Goal: Information Seeking & Learning: Learn about a topic

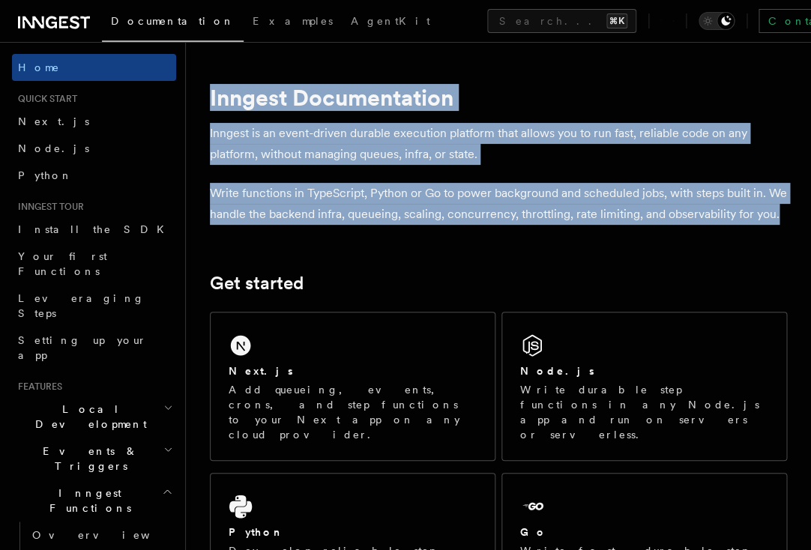
drag, startPoint x: 251, startPoint y: 269, endPoint x: 189, endPoint y: 92, distance: 187.4
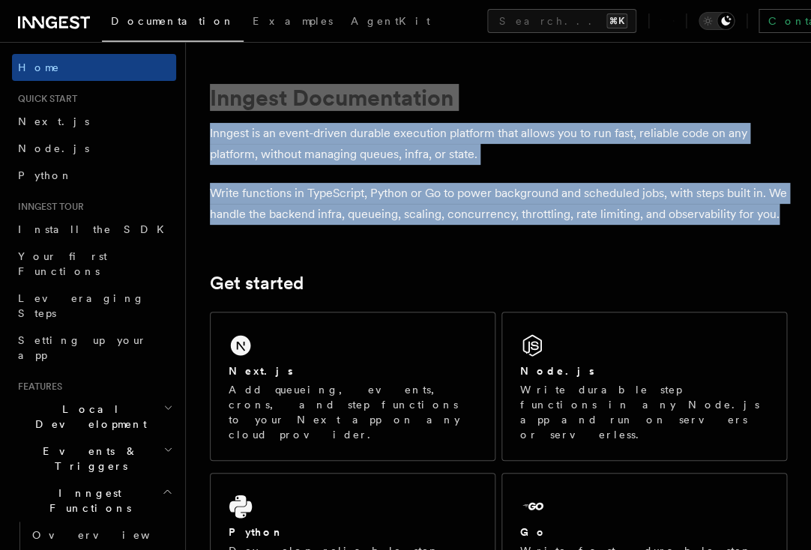
click at [521, 154] on p "Inngest is an event-driven durable execution platform that allows you to run fa…" at bounding box center [498, 144] width 577 height 42
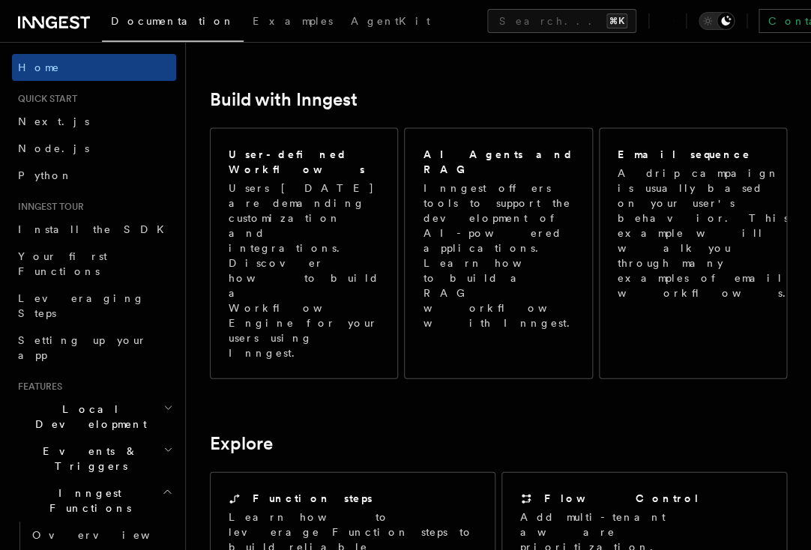
scroll to position [635, 0]
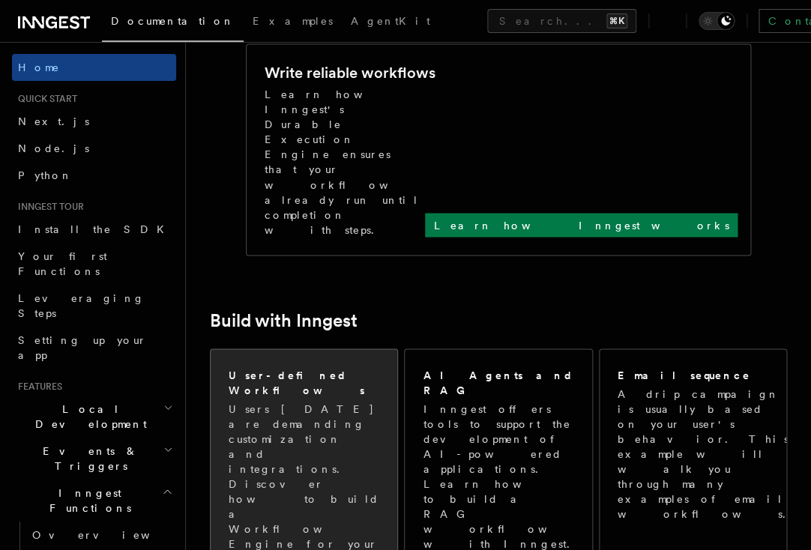
click at [331, 401] on p "Users today are demanding customization and integrations. Discover how to build…" at bounding box center [303, 491] width 151 height 180
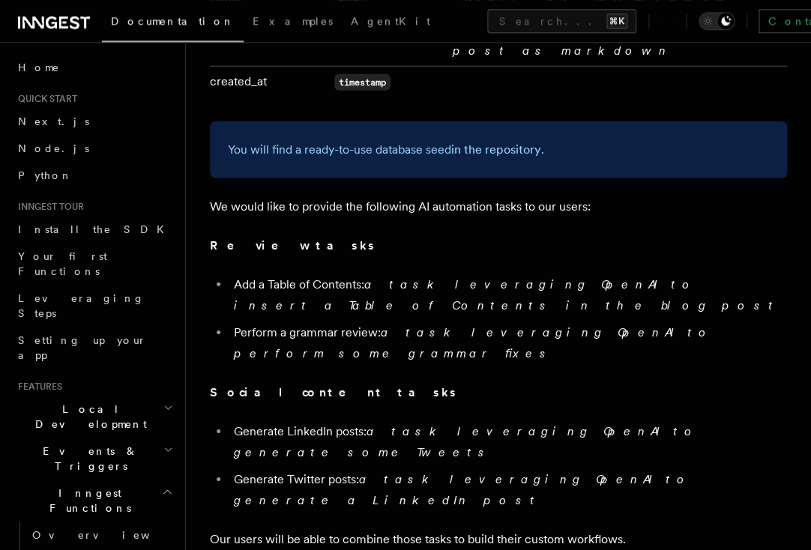
scroll to position [1052, 0]
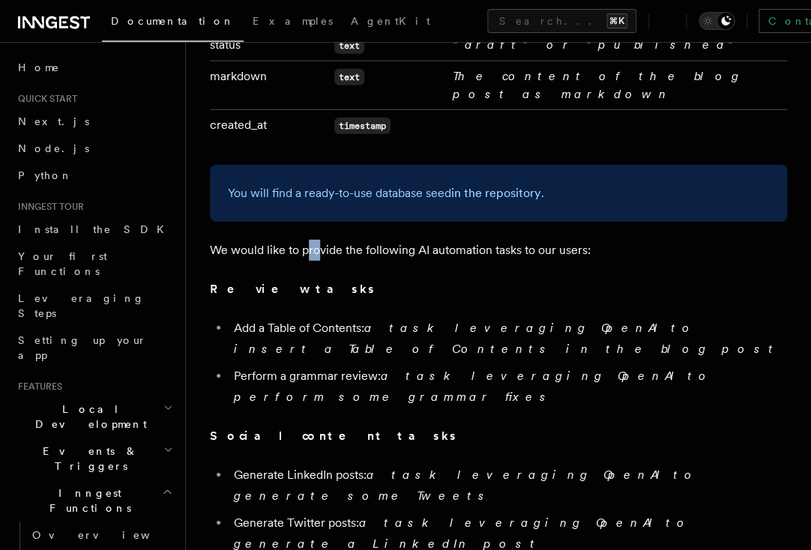
drag, startPoint x: 309, startPoint y: 160, endPoint x: 318, endPoint y: 177, distance: 19.8
click at [318, 240] on p "We would like to provide the following AI automation tasks to our users:" at bounding box center [498, 250] width 577 height 21
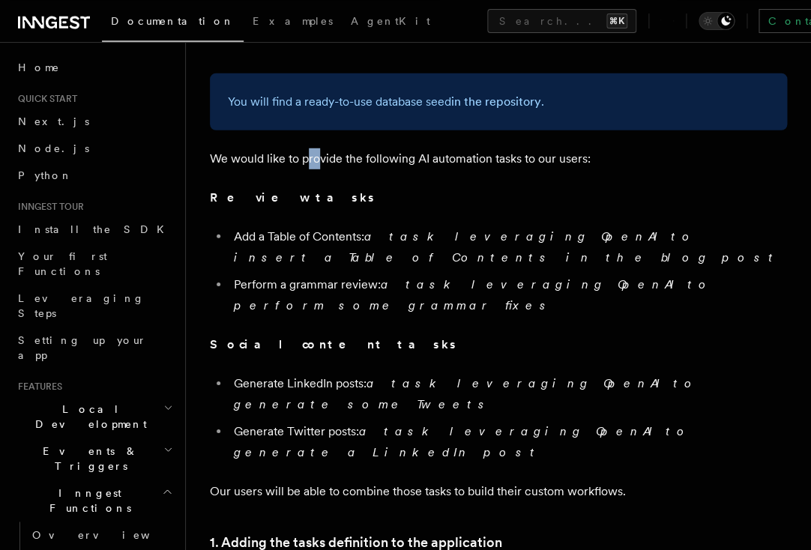
scroll to position [1125, 0]
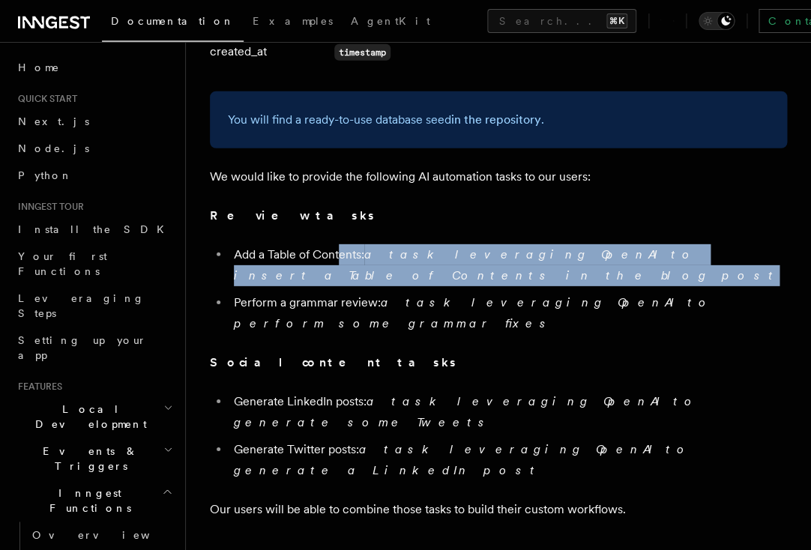
drag, startPoint x: 347, startPoint y: 169, endPoint x: 385, endPoint y: 184, distance: 41.0
click at [385, 244] on ul "Add a Table of Contents: a task leveraging OpenAI to insert a Table of Contents…" at bounding box center [498, 289] width 577 height 90
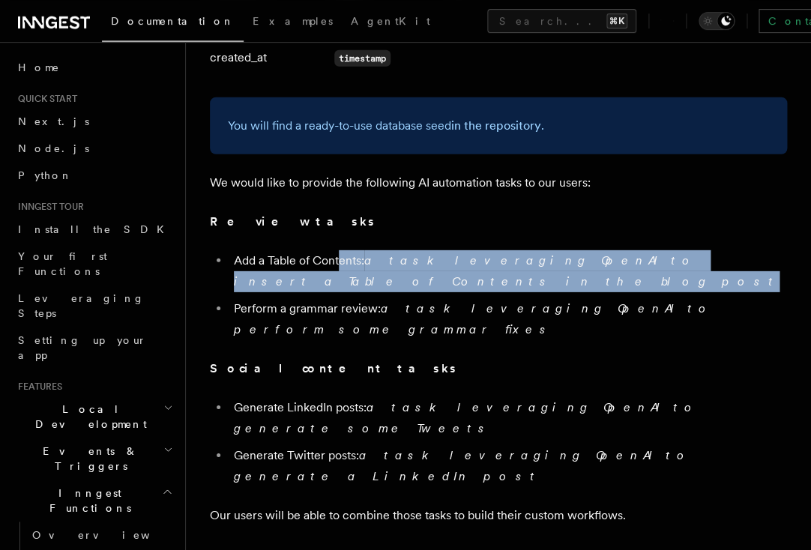
scroll to position [1113, 0]
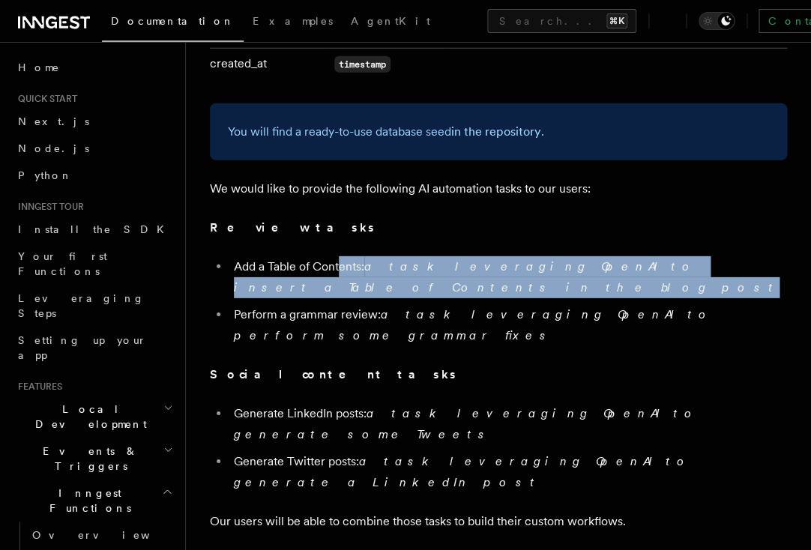
click at [389, 256] on li "Add a Table of Contents: a task leveraging OpenAI to insert a Table of Contents…" at bounding box center [507, 277] width 557 height 42
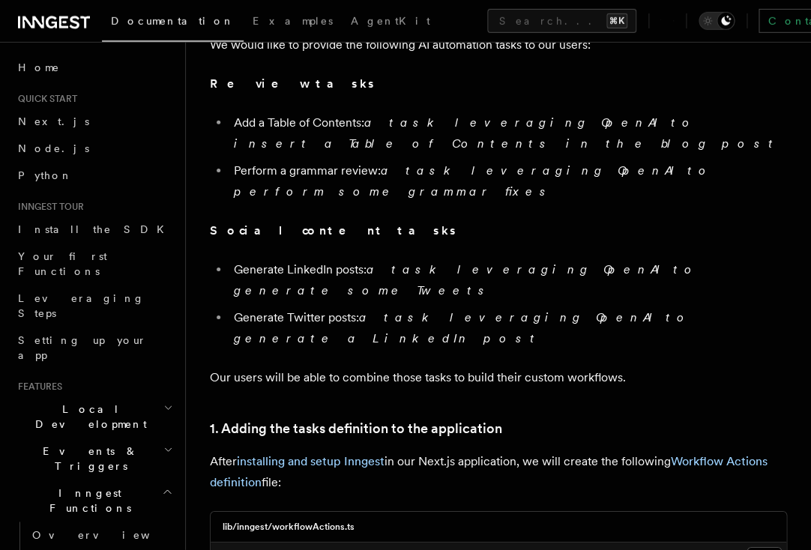
scroll to position [1260, 0]
